Goal: Check status: Check status

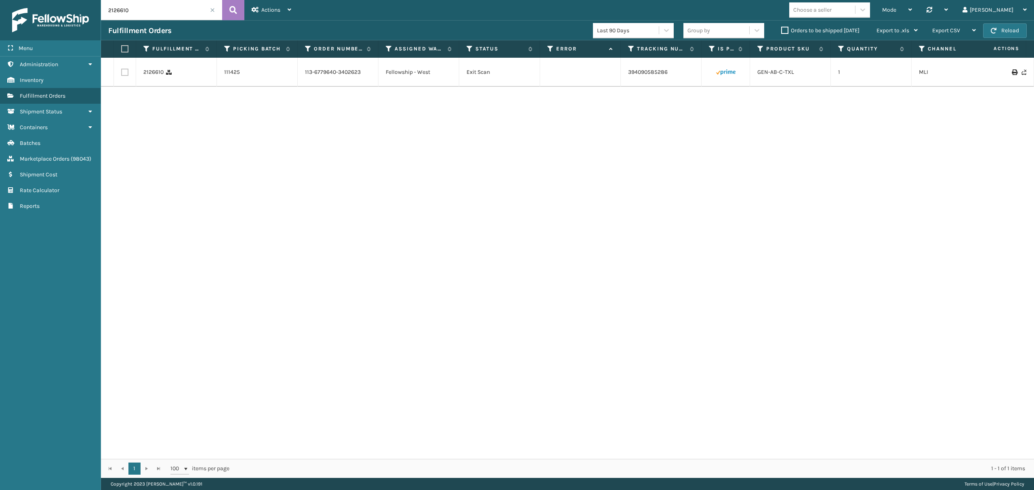
click at [209, 8] on input "2126610" at bounding box center [161, 10] width 121 height 20
click at [217, 11] on input "2126610" at bounding box center [161, 10] width 121 height 20
click at [212, 12] on span at bounding box center [212, 10] width 5 height 5
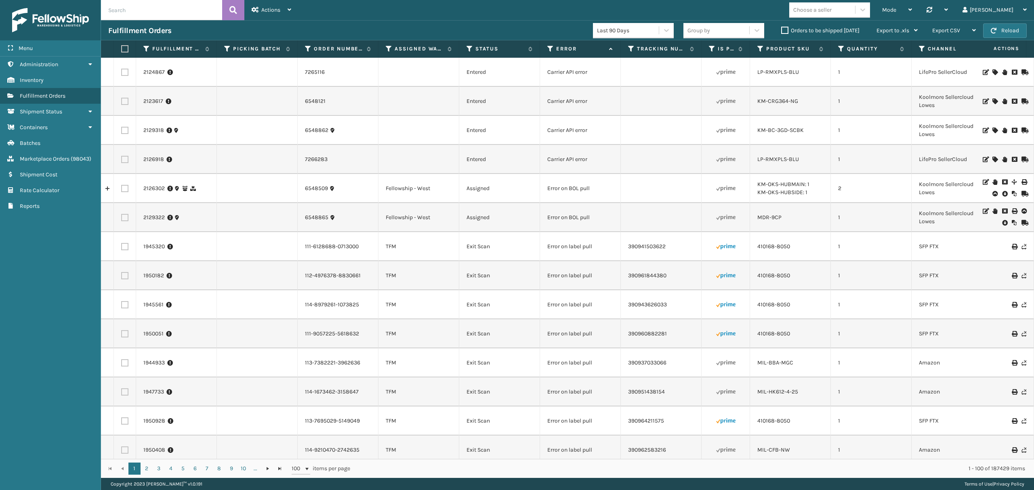
click at [786, 34] on div "Orders to be shipped [DATE]" at bounding box center [821, 31] width 95 height 10
click at [784, 30] on label "Orders to be shipped [DATE]" at bounding box center [820, 30] width 78 height 7
click at [781, 30] on input "Orders to be shipped [DATE]" at bounding box center [781, 28] width 0 height 5
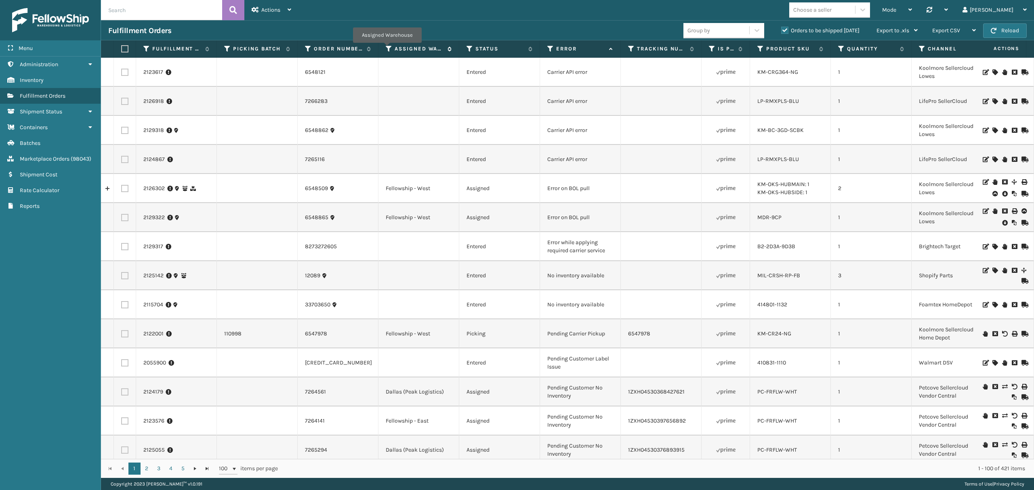
click at [387, 49] on icon at bounding box center [389, 48] width 6 height 7
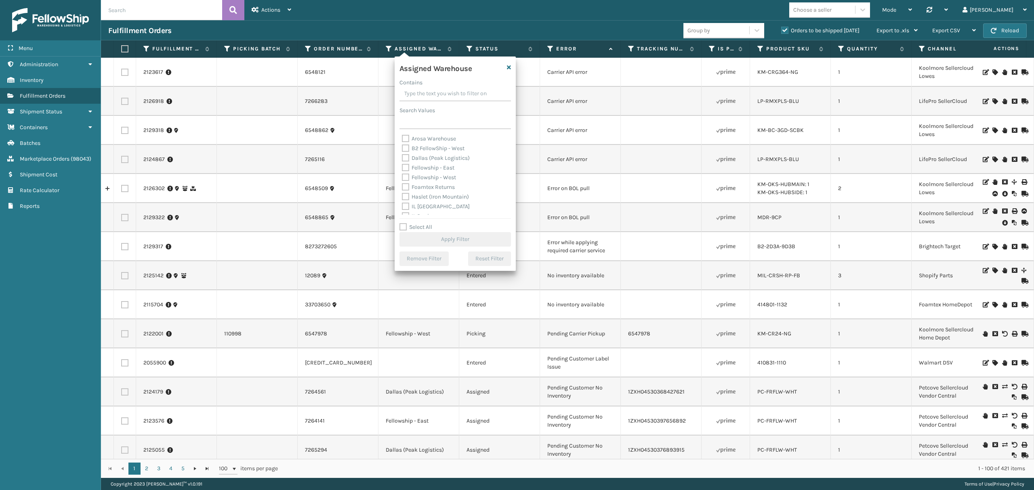
click at [430, 174] on label "Fellowship - West" at bounding box center [429, 177] width 54 height 7
click at [402, 174] on input "Fellowship - West" at bounding box center [402, 175] width 0 height 5
checkbox input "true"
click at [452, 237] on button "Apply Filter" at bounding box center [454, 239] width 111 height 15
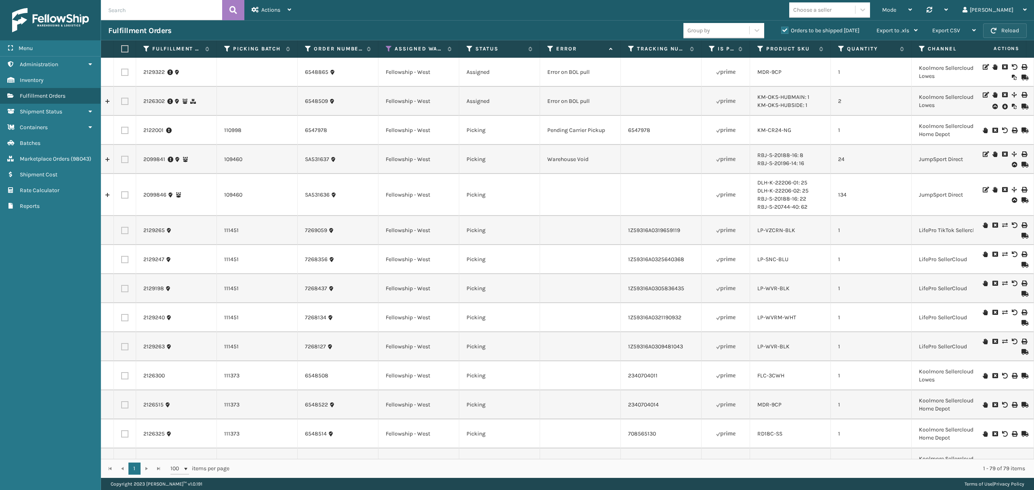
click at [991, 27] on button "Reload" at bounding box center [1005, 30] width 44 height 15
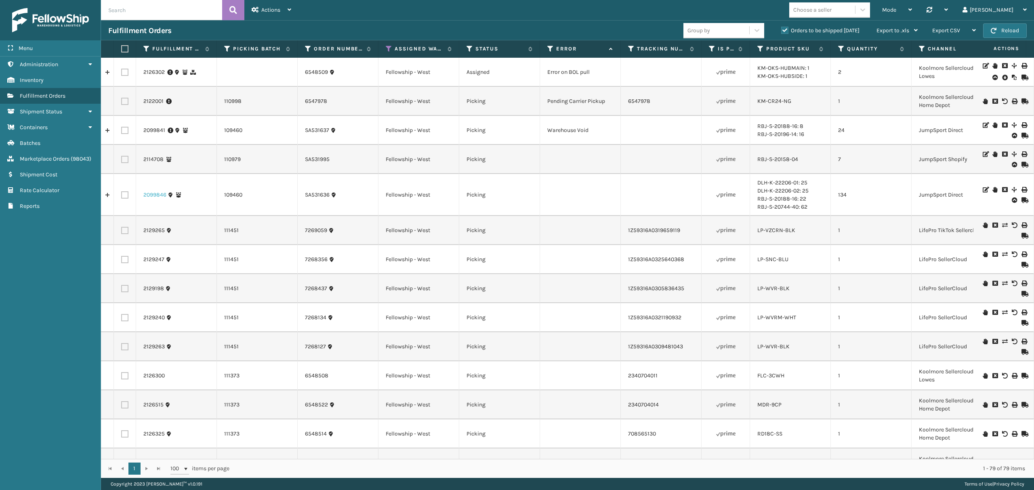
click at [149, 191] on link "2099846" at bounding box center [154, 195] width 23 height 8
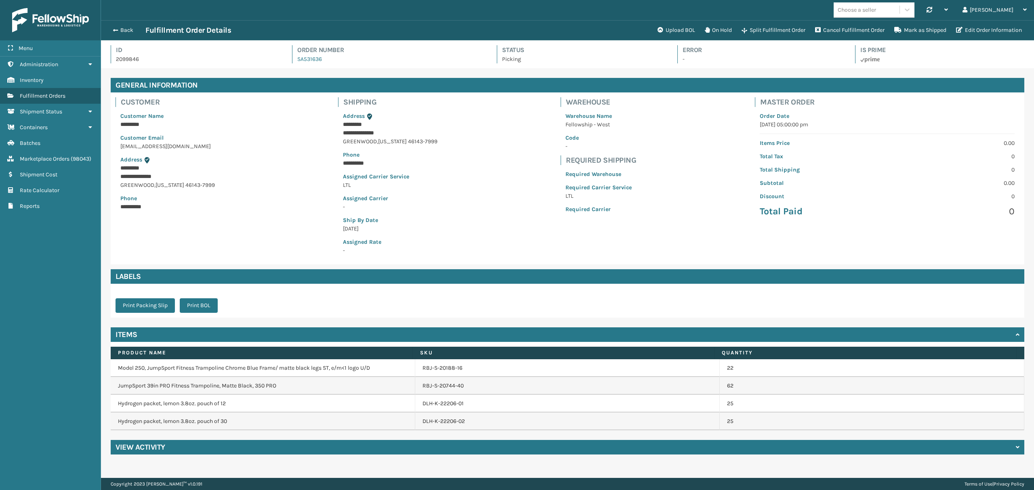
scroll to position [19, 933]
click at [120, 33] on div "Back Fulfillment Order Details" at bounding box center [380, 30] width 544 height 10
click at [120, 33] on button "Back" at bounding box center [126, 30] width 37 height 7
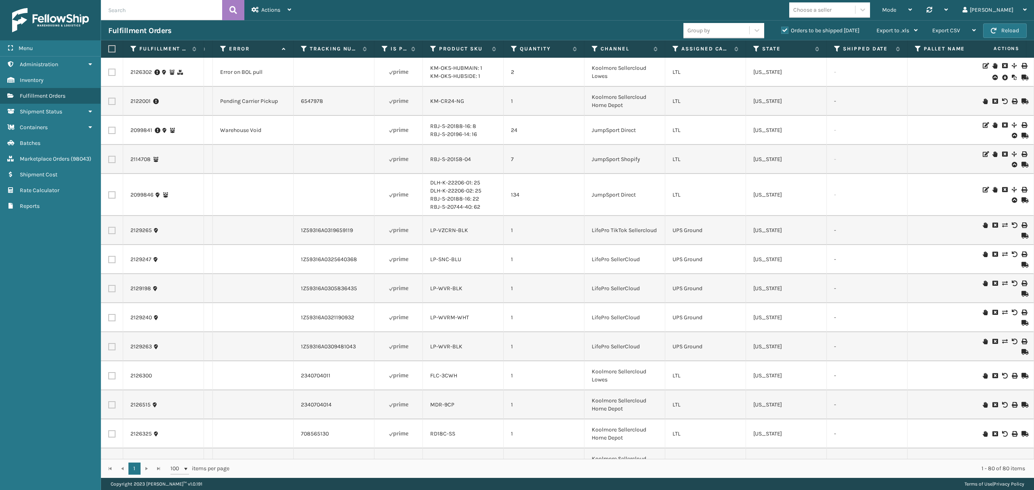
scroll to position [0, 350]
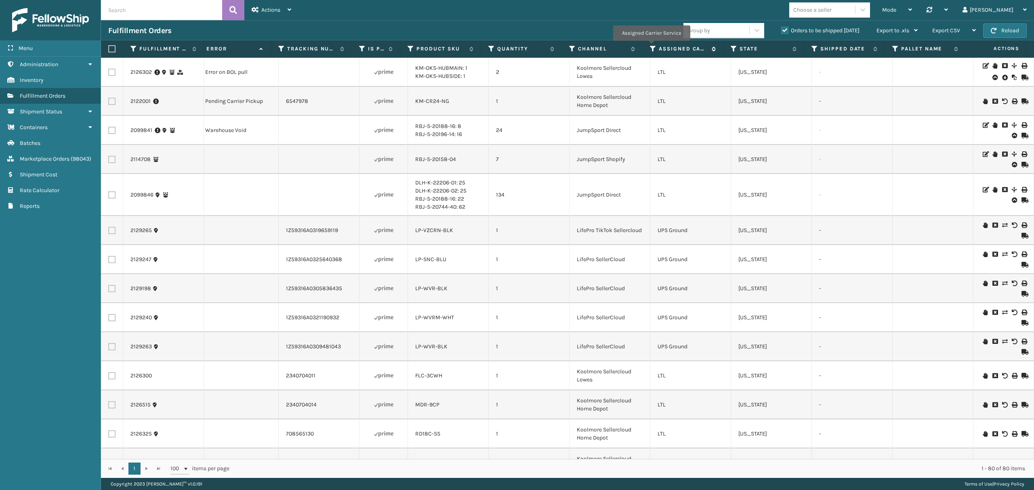
click at [651, 47] on icon at bounding box center [653, 48] width 6 height 7
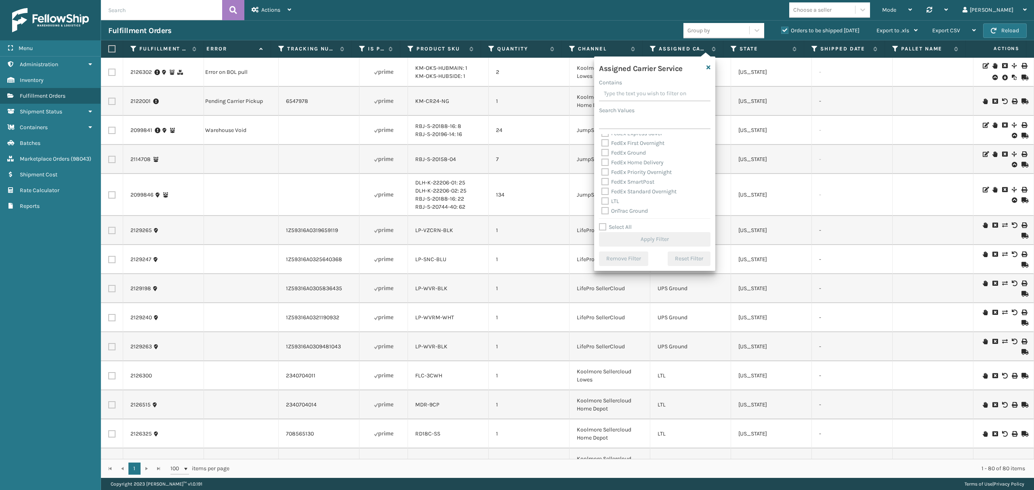
scroll to position [0, 0]
click at [608, 227] on label "Select All" at bounding box center [615, 227] width 33 height 7
click at [608, 223] on input "Select All" at bounding box center [659, 223] width 121 height 1
checkbox input "true"
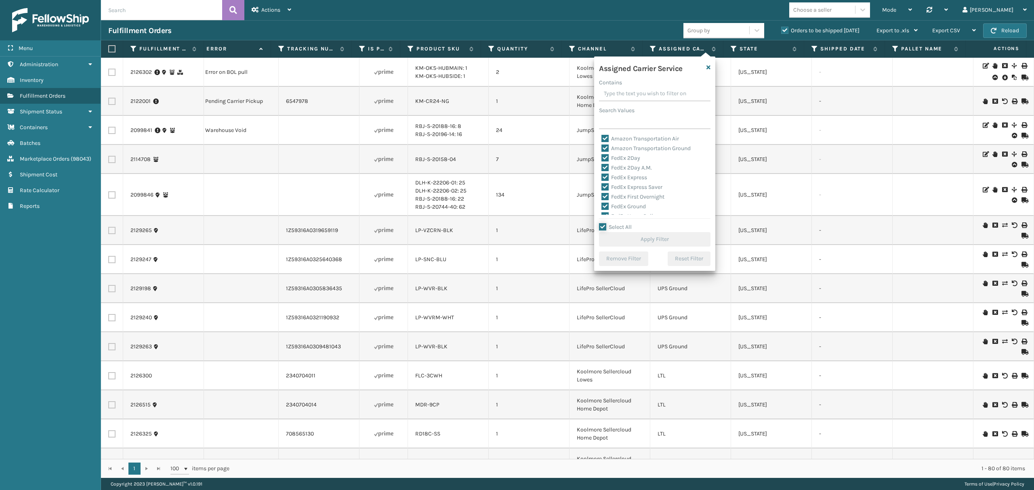
checkbox input "true"
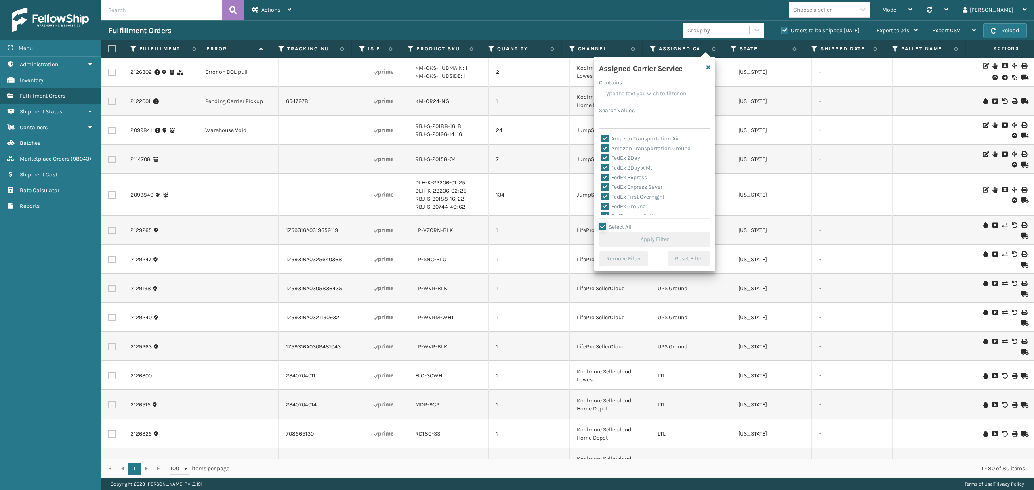
checkbox input "true"
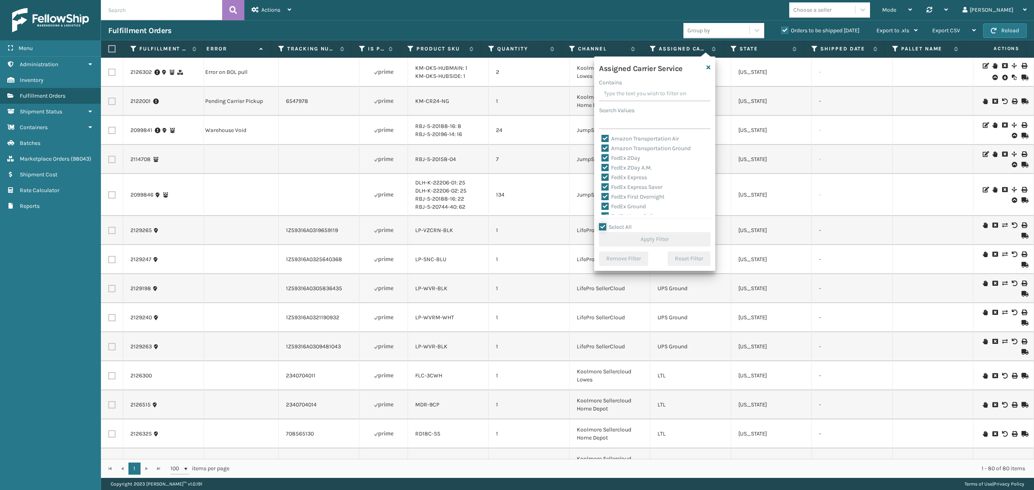
checkbox input "true"
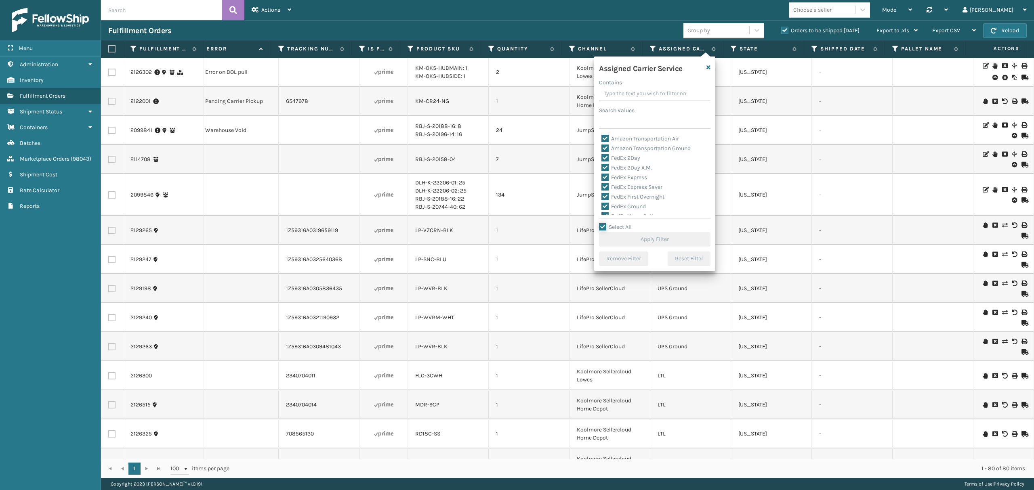
checkbox input "true"
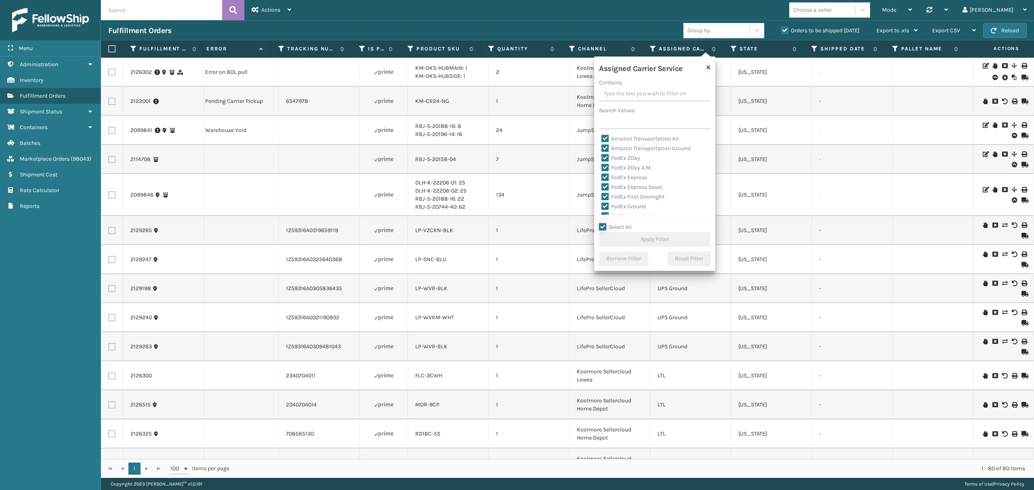
checkbox input "true"
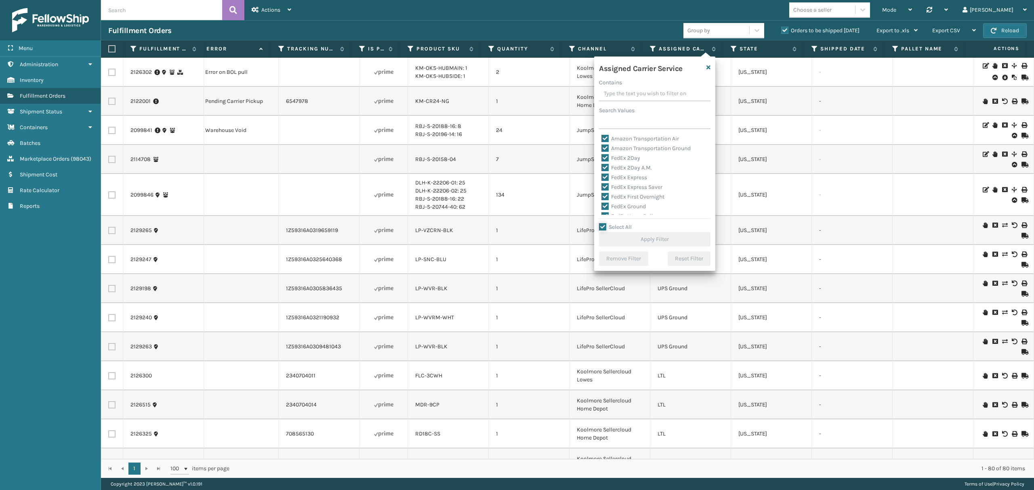
checkbox input "true"
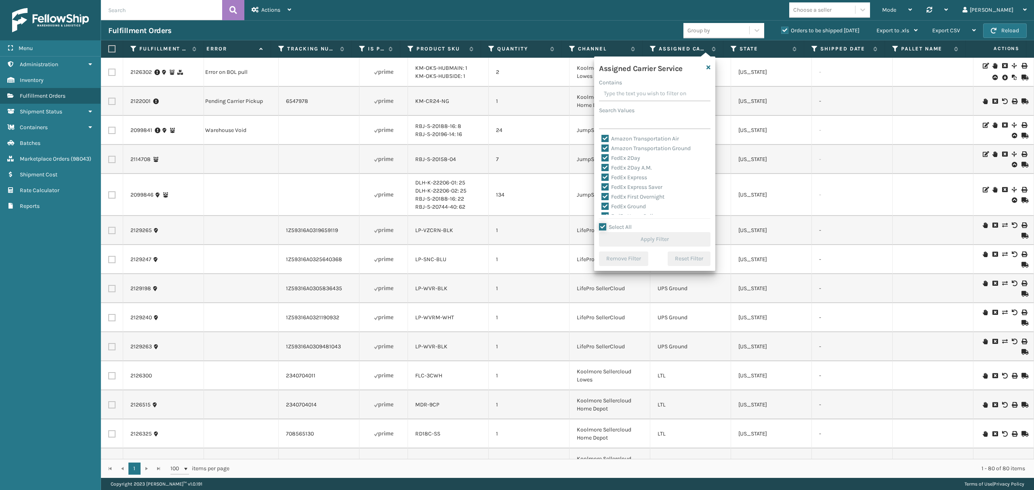
checkbox input "true"
click at [615, 201] on label "LTL" at bounding box center [610, 201] width 18 height 7
click at [602, 201] on input "LTL" at bounding box center [601, 199] width 0 height 5
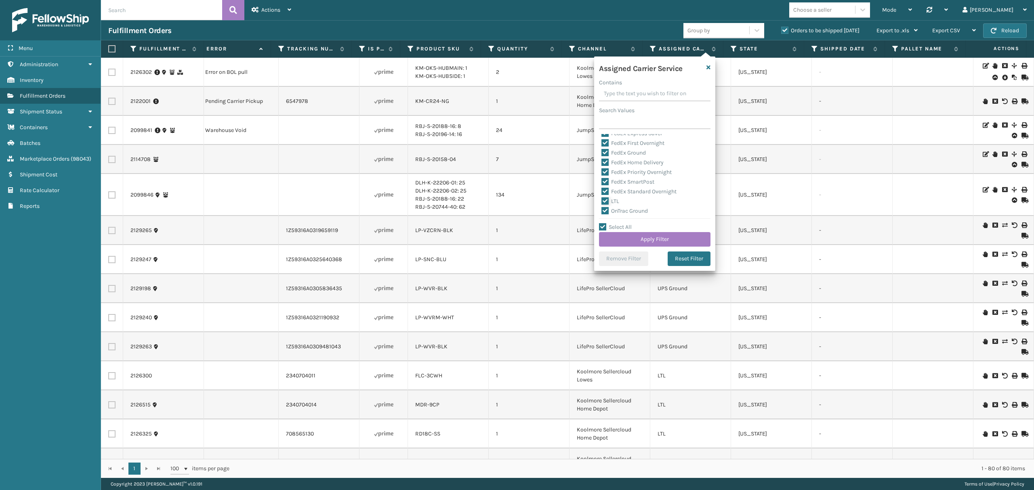
checkbox input "false"
click at [658, 240] on button "Apply Filter" at bounding box center [654, 239] width 111 height 15
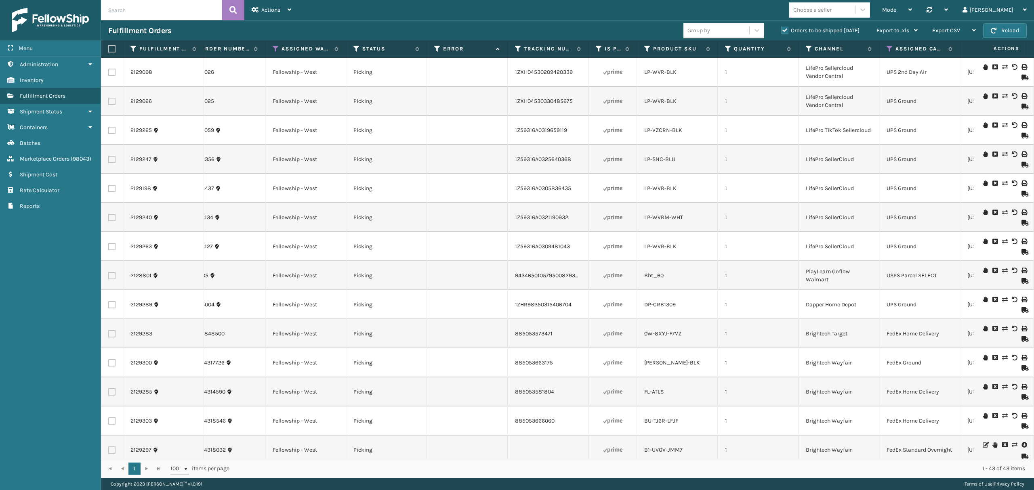
scroll to position [0, 0]
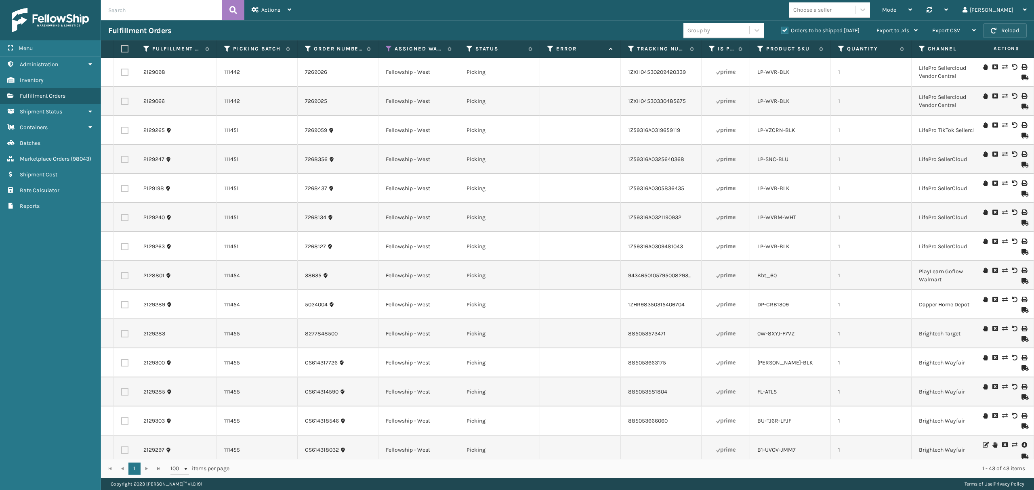
click at [992, 32] on span "button" at bounding box center [994, 31] width 6 height 6
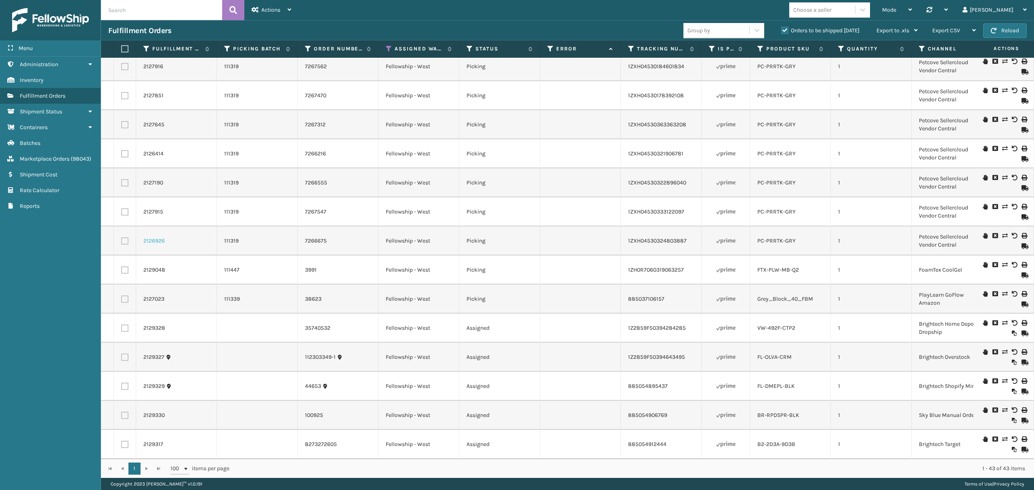
click at [155, 237] on link "2126926" at bounding box center [153, 241] width 21 height 8
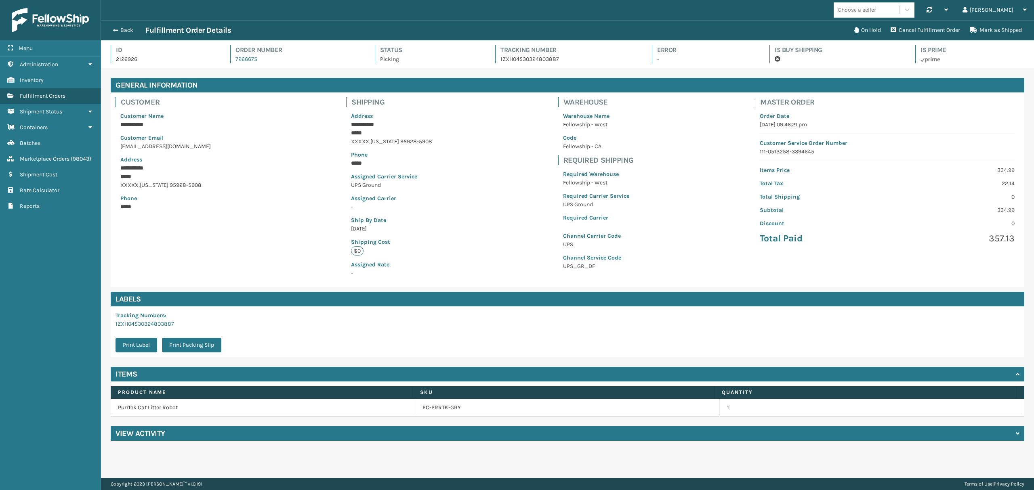
click at [214, 434] on div "View Activity" at bounding box center [568, 433] width 914 height 15
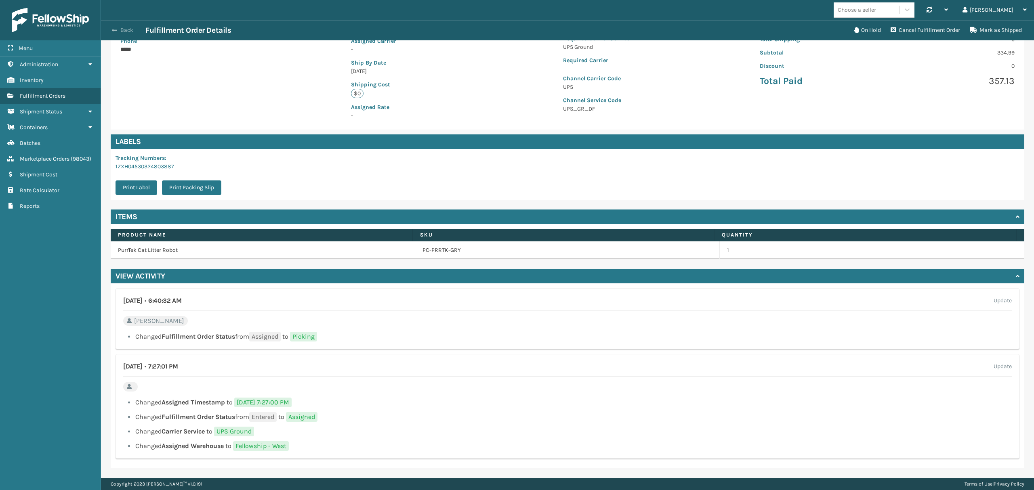
click at [128, 31] on button "Back" at bounding box center [126, 30] width 37 height 7
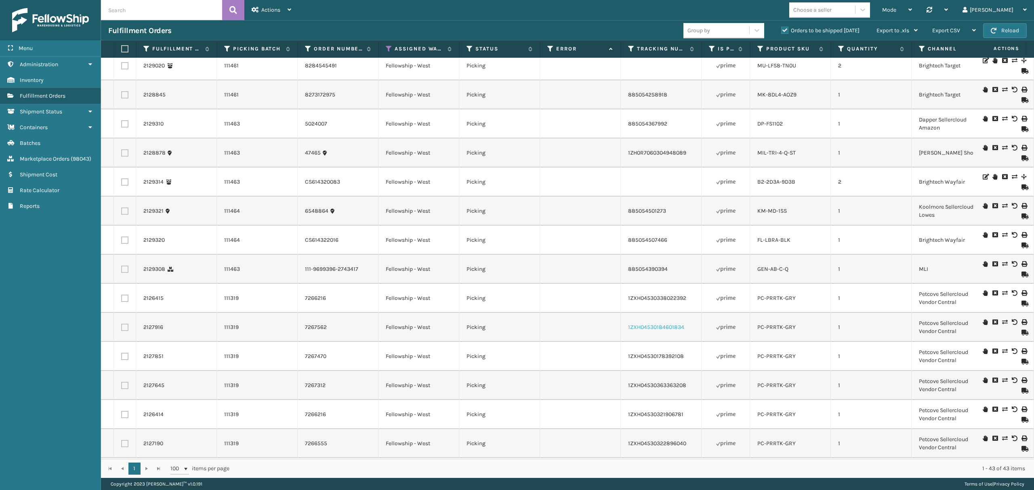
click at [656, 330] on link "1ZXH04530184601834" at bounding box center [656, 327] width 56 height 7
click at [1004, 33] on button "Reload" at bounding box center [1005, 30] width 44 height 15
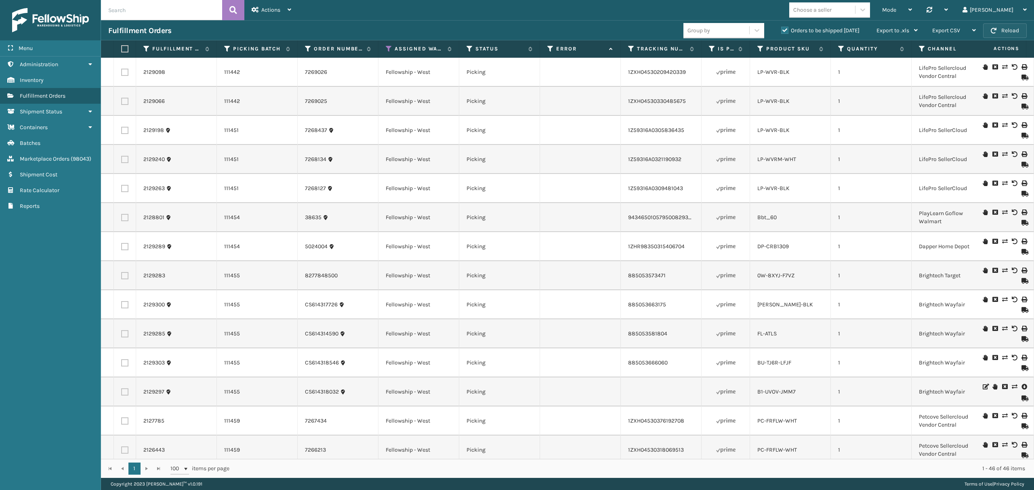
click at [992, 30] on span "button" at bounding box center [994, 31] width 6 height 6
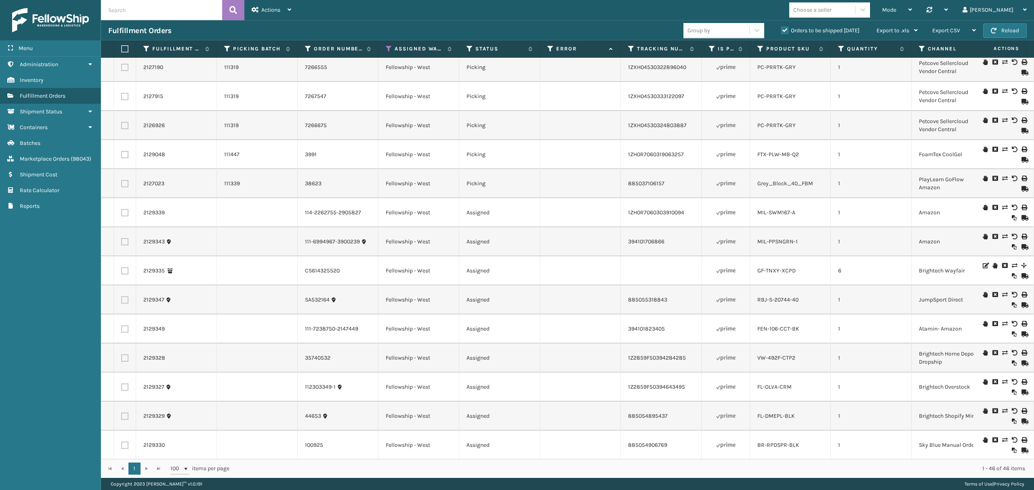
scroll to position [944, 0]
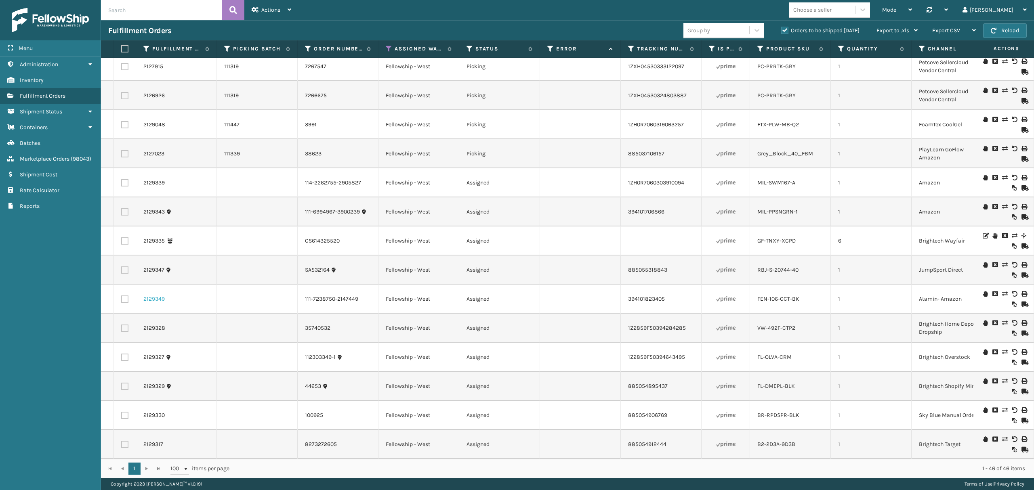
click at [150, 295] on link "2129349" at bounding box center [153, 299] width 21 height 8
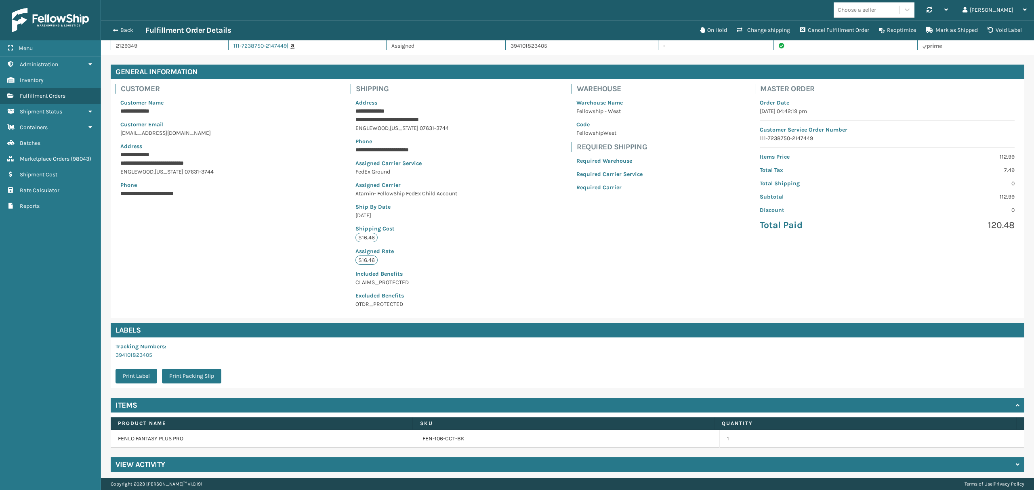
scroll to position [17, 0]
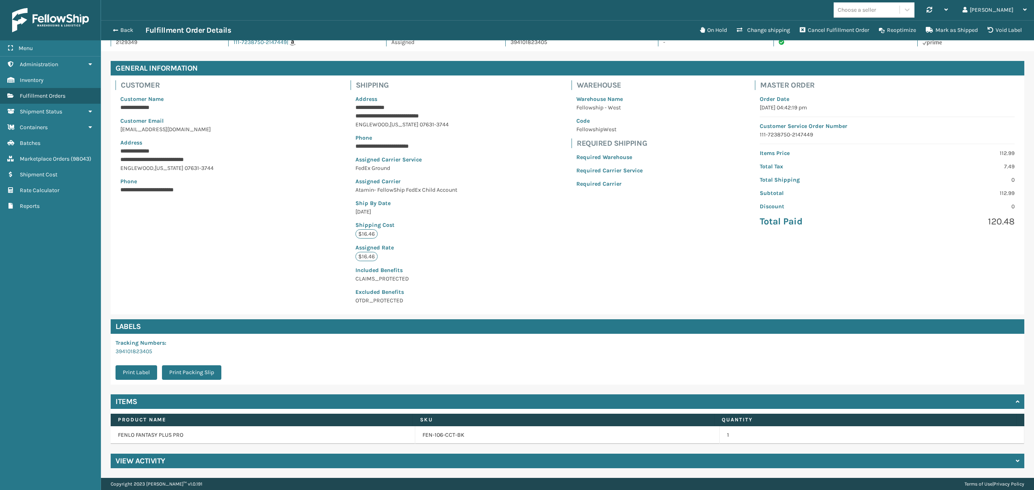
click at [158, 461] on h4 "View Activity" at bounding box center [141, 461] width 50 height 10
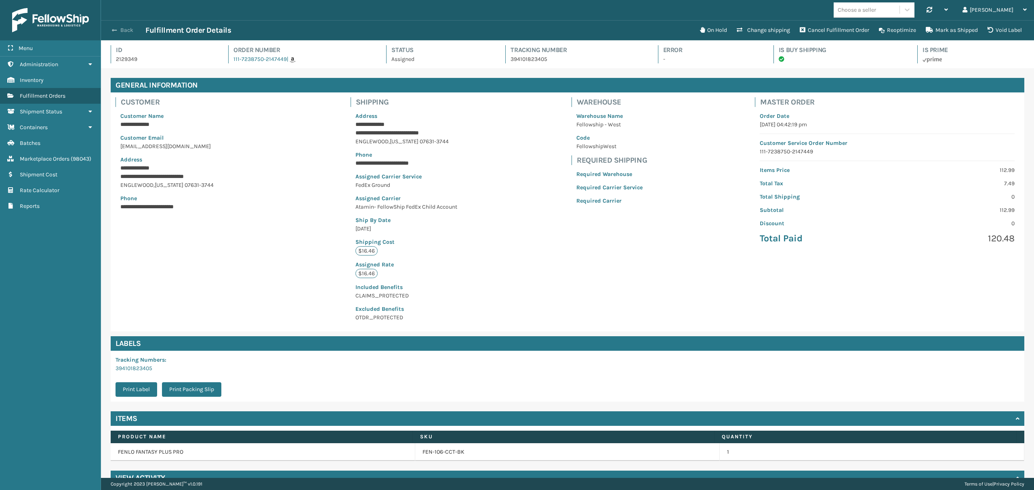
click at [130, 31] on button "Back" at bounding box center [126, 30] width 37 height 7
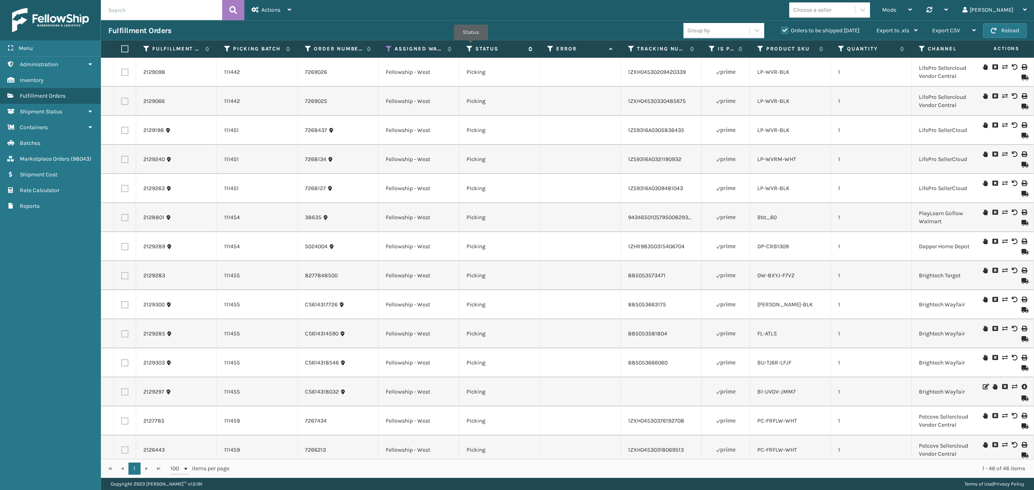
click at [471, 46] on icon at bounding box center [469, 48] width 6 height 7
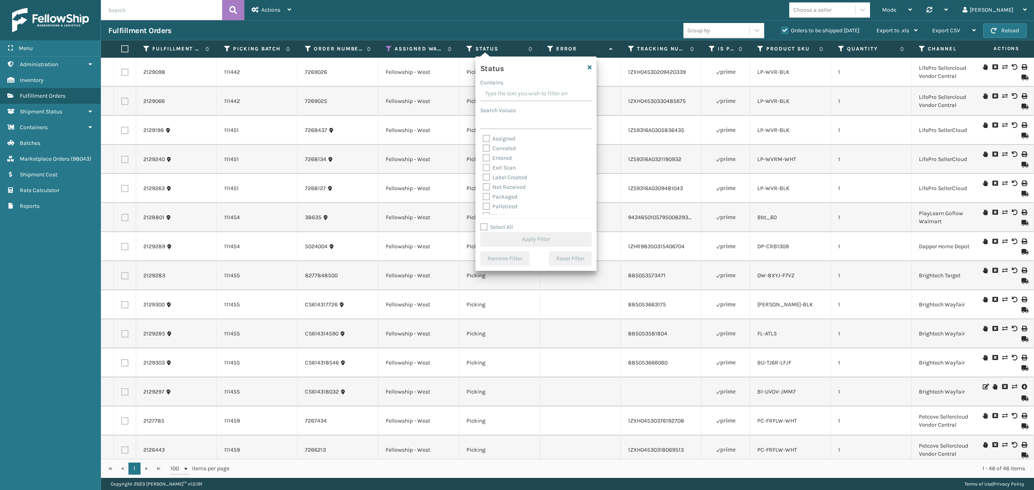
scroll to position [45, 0]
click at [499, 170] on label "Picking" at bounding box center [497, 171] width 29 height 7
click at [483, 170] on input "Picking" at bounding box center [483, 168] width 0 height 5
checkbox input "true"
click at [517, 237] on button "Apply Filter" at bounding box center [535, 239] width 111 height 15
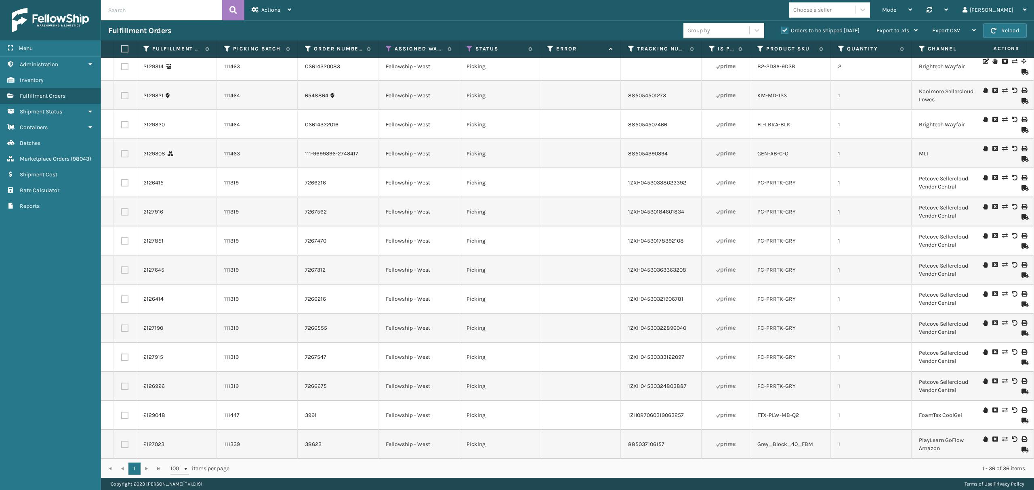
scroll to position [653, 0]
click at [987, 33] on button "Reload" at bounding box center [1005, 30] width 44 height 15
